Goal: Navigation & Orientation: Find specific page/section

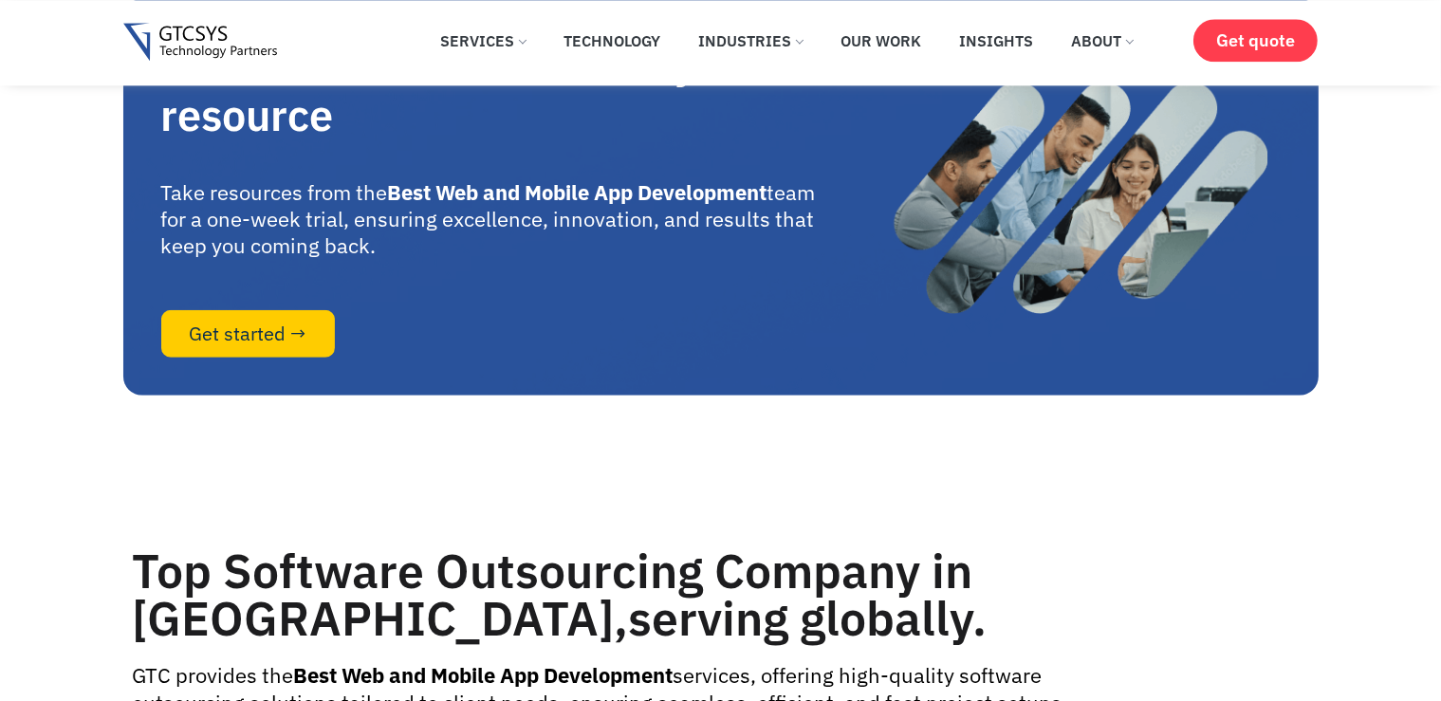
scroll to position [8848, 0]
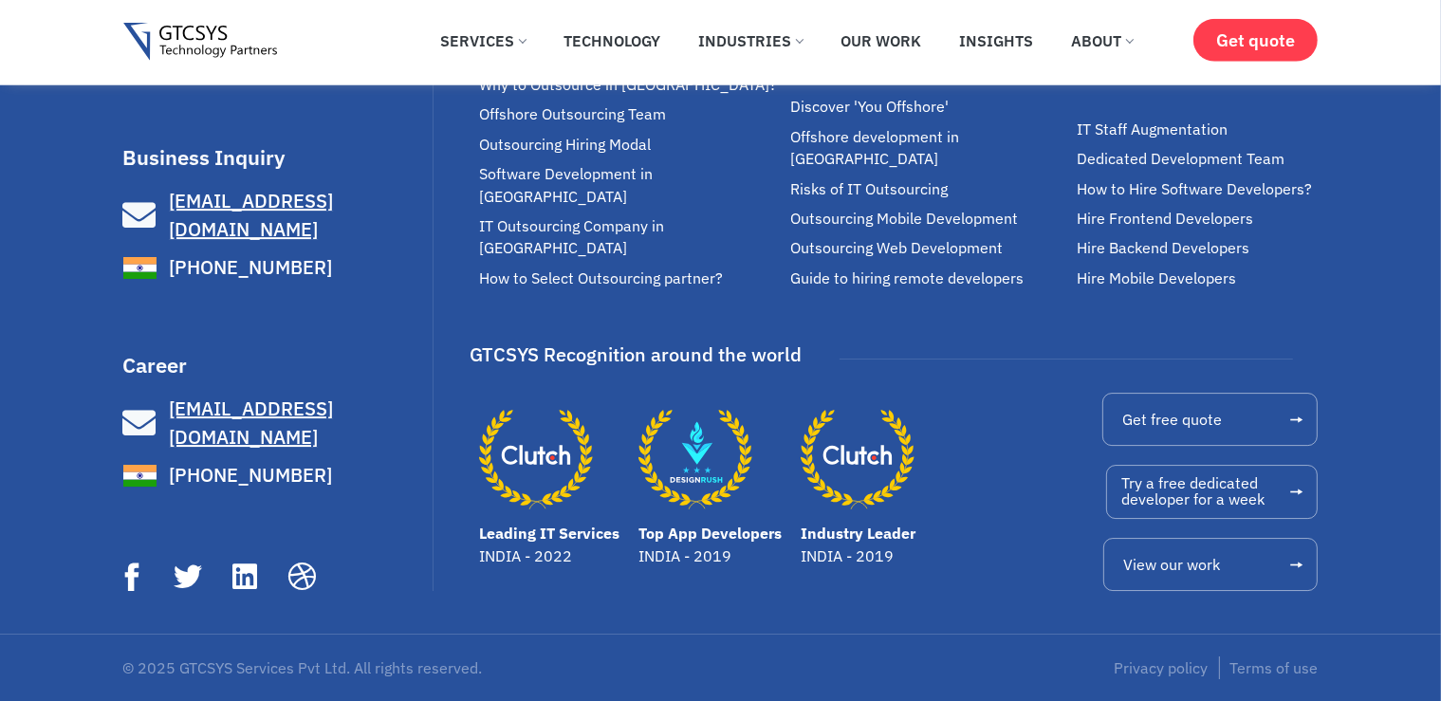
scroll to position [13328, 0]
click at [251, 450] on span "[EMAIL_ADDRESS][DOMAIN_NAME]" at bounding box center [251, 423] width 164 height 54
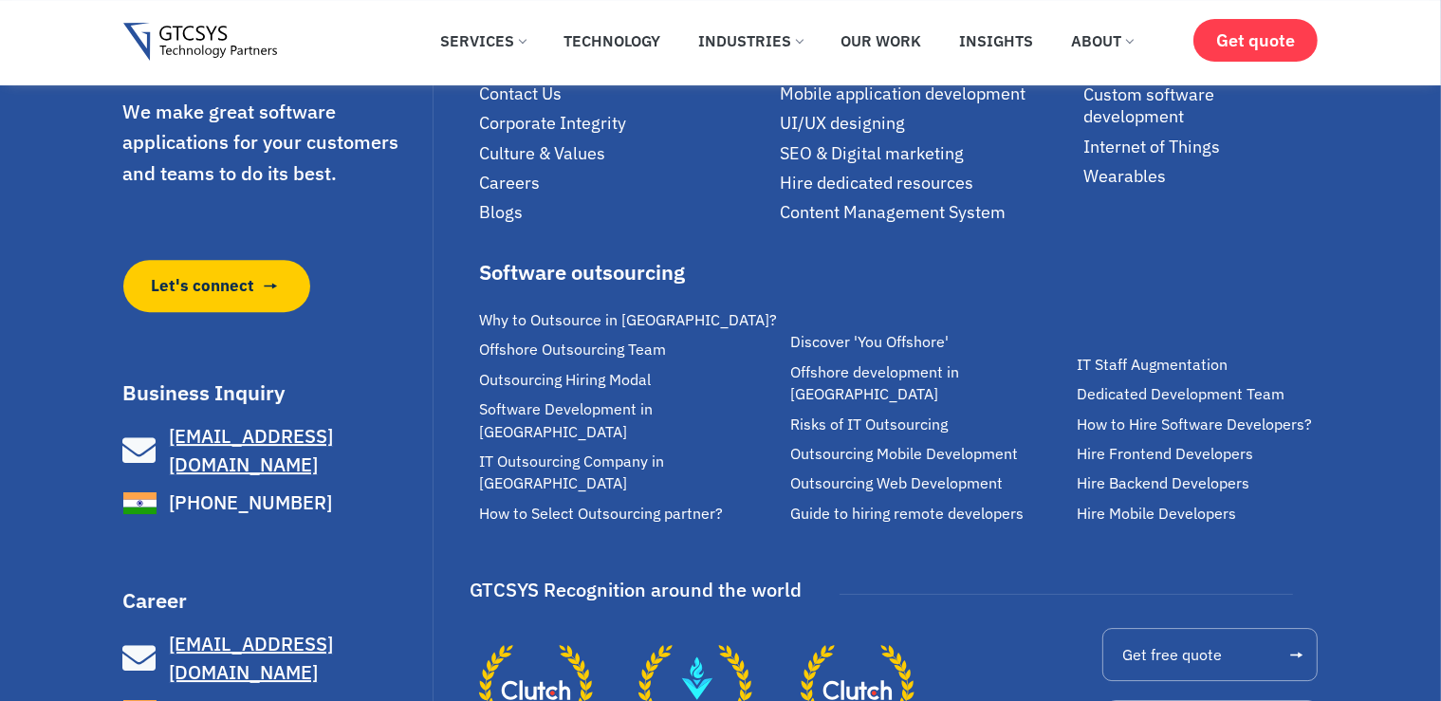
scroll to position [13055, 0]
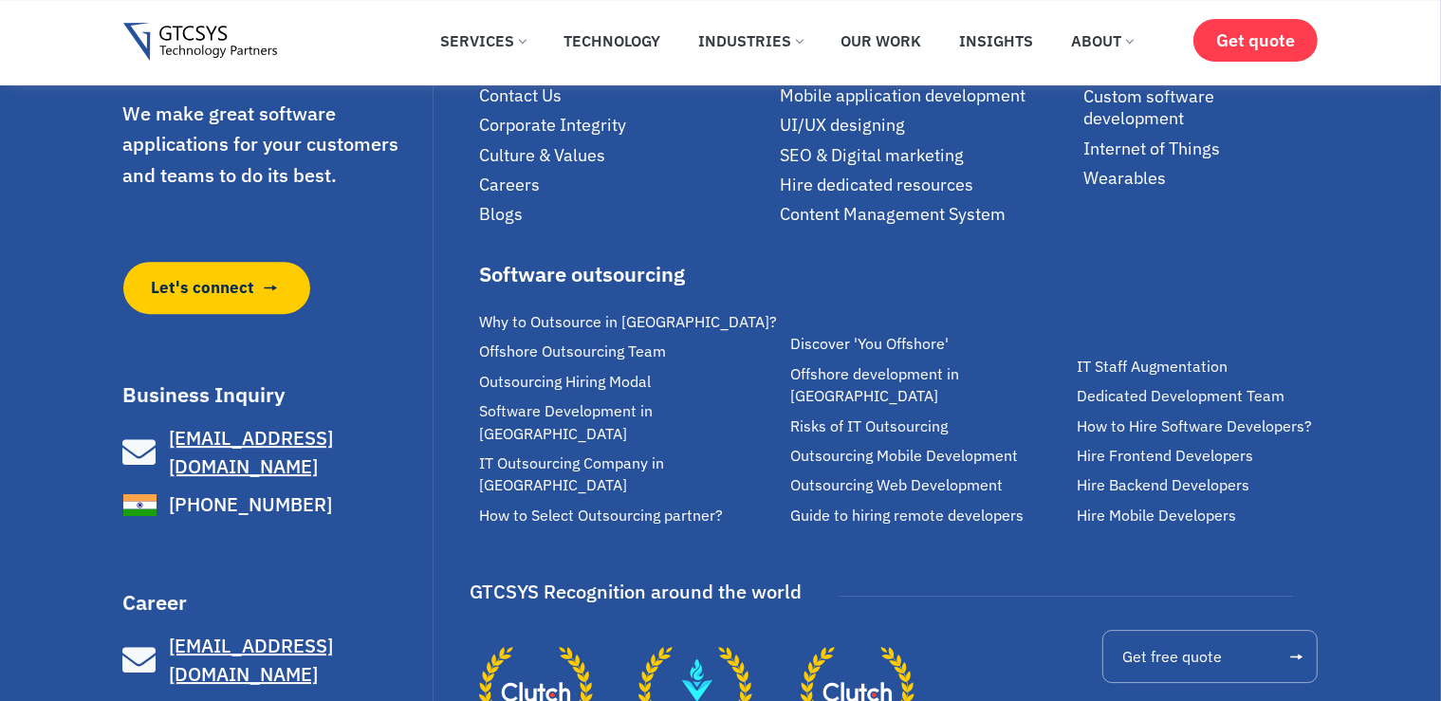
click at [502, 195] on span "Careers" at bounding box center [509, 185] width 61 height 22
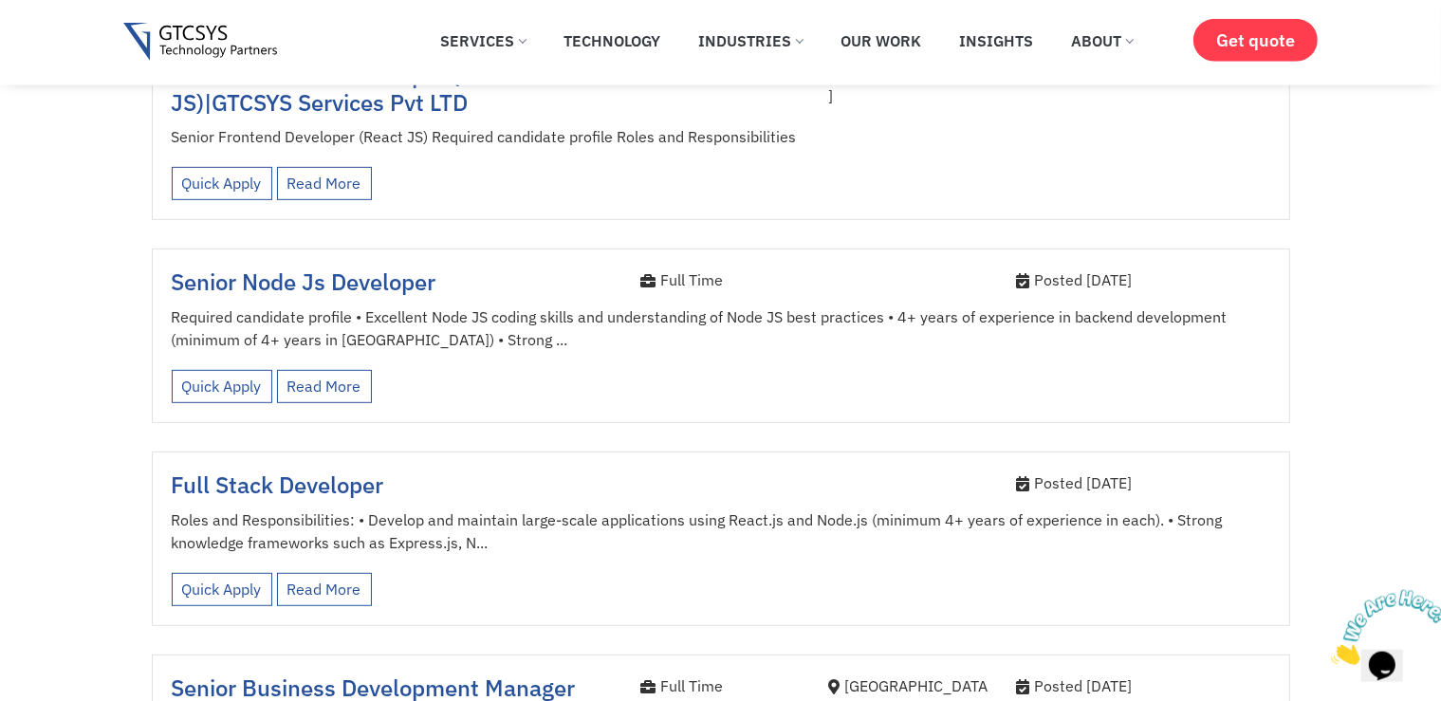
scroll to position [880, 0]
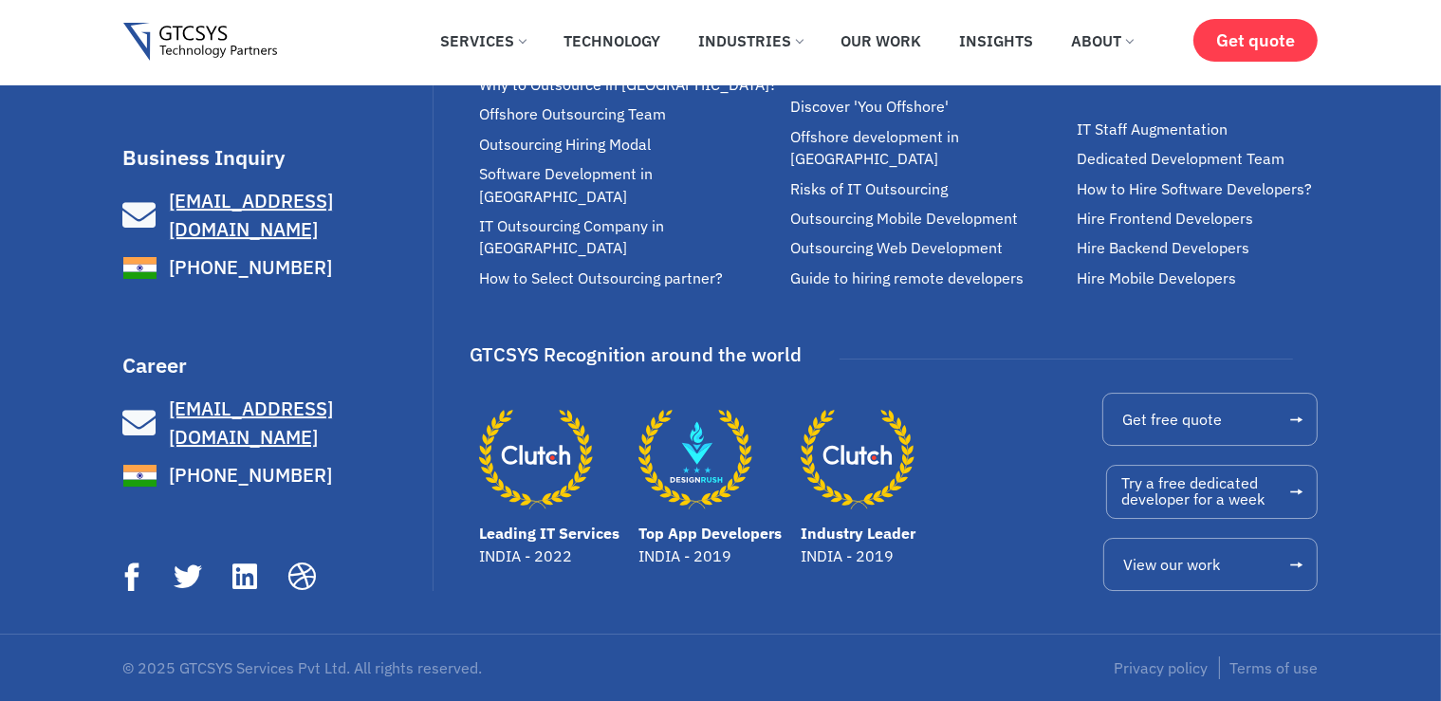
scroll to position [13467, 0]
